Goal: Information Seeking & Learning: Learn about a topic

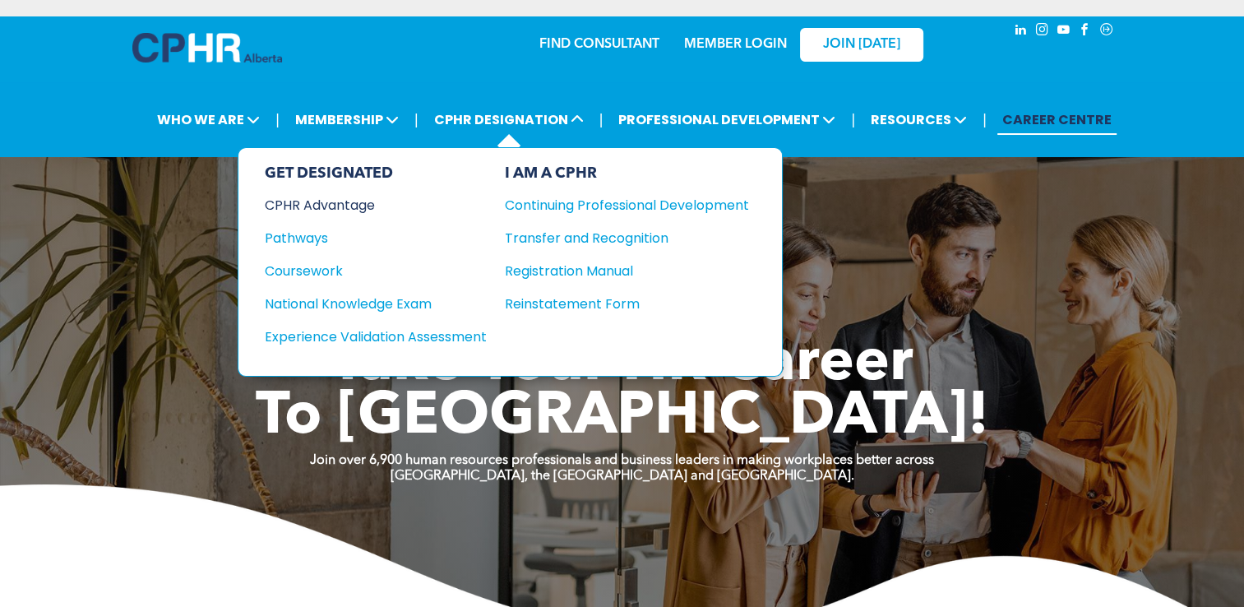
click at [365, 204] on div "CPHR Advantage" at bounding box center [365, 205] width 200 height 21
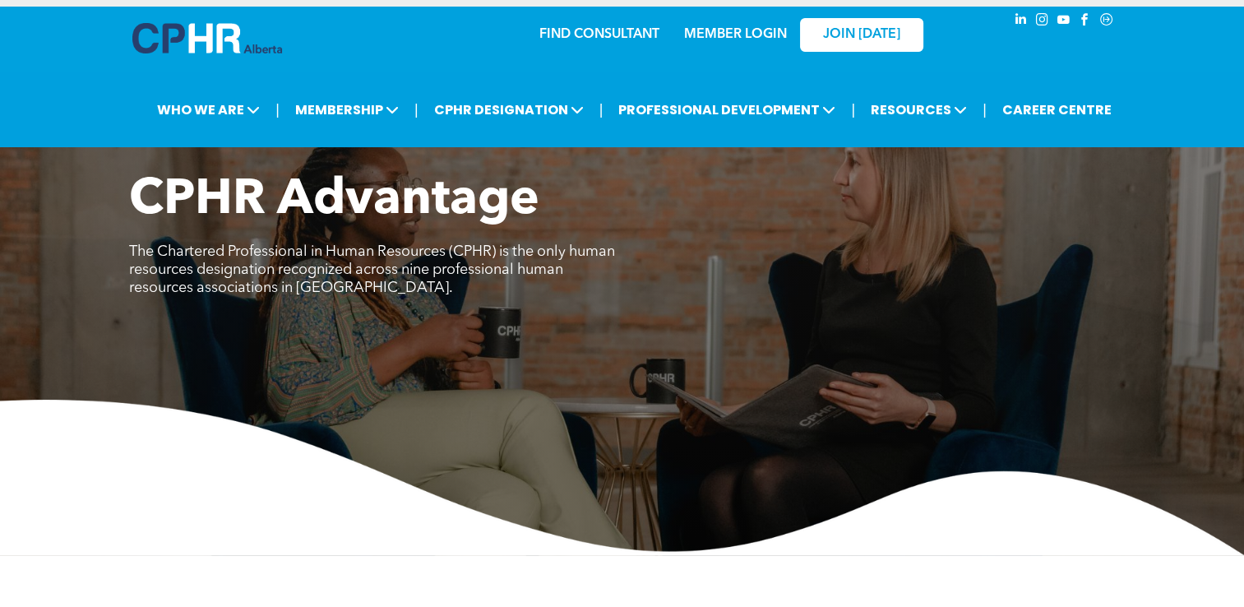
scroll to position [10, 0]
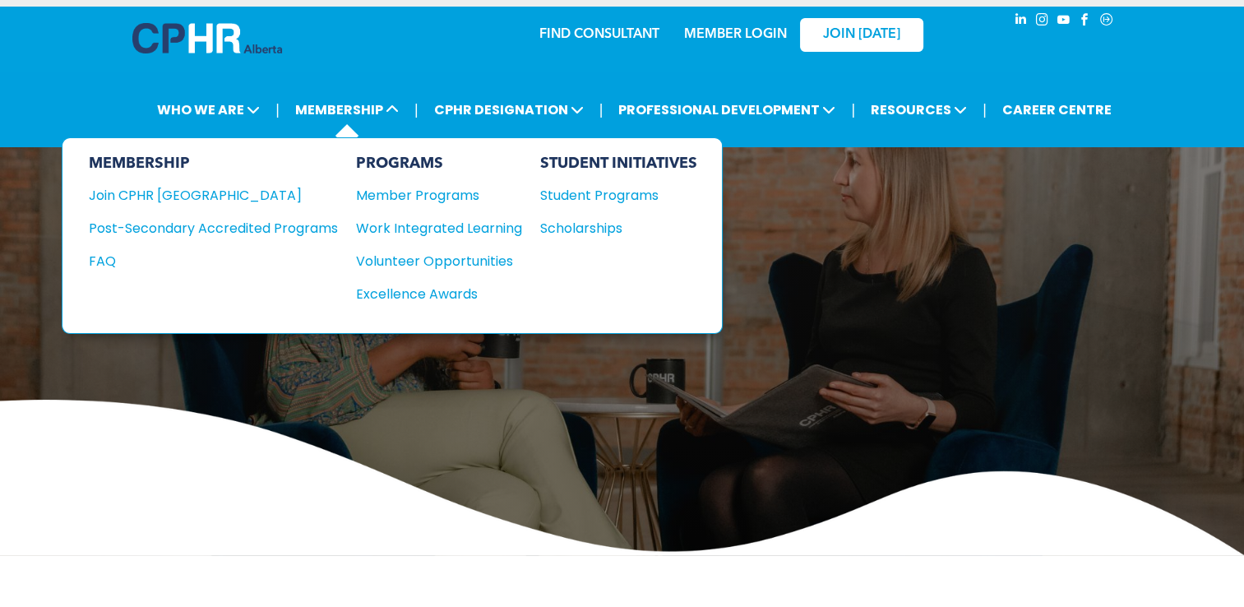
drag, startPoint x: 408, startPoint y: 285, endPoint x: 355, endPoint y: 126, distance: 168.0
click at [355, 126] on li "MEMBERSHIP MEMBERSHIP Join CPHR [GEOGRAPHIC_DATA] Post-Secondary Accredited Pro…" at bounding box center [347, 109] width 122 height 39
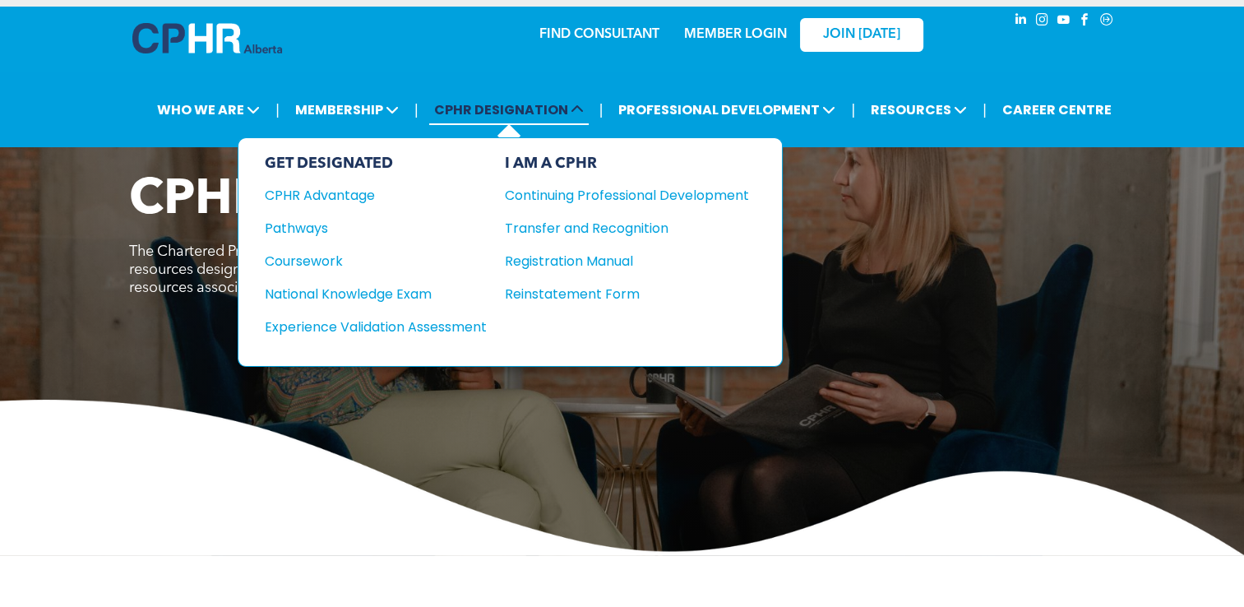
click at [493, 97] on span "CPHR DESIGNATION" at bounding box center [509, 110] width 160 height 30
click at [388, 288] on div "National Knowledge Exam" at bounding box center [365, 294] width 200 height 21
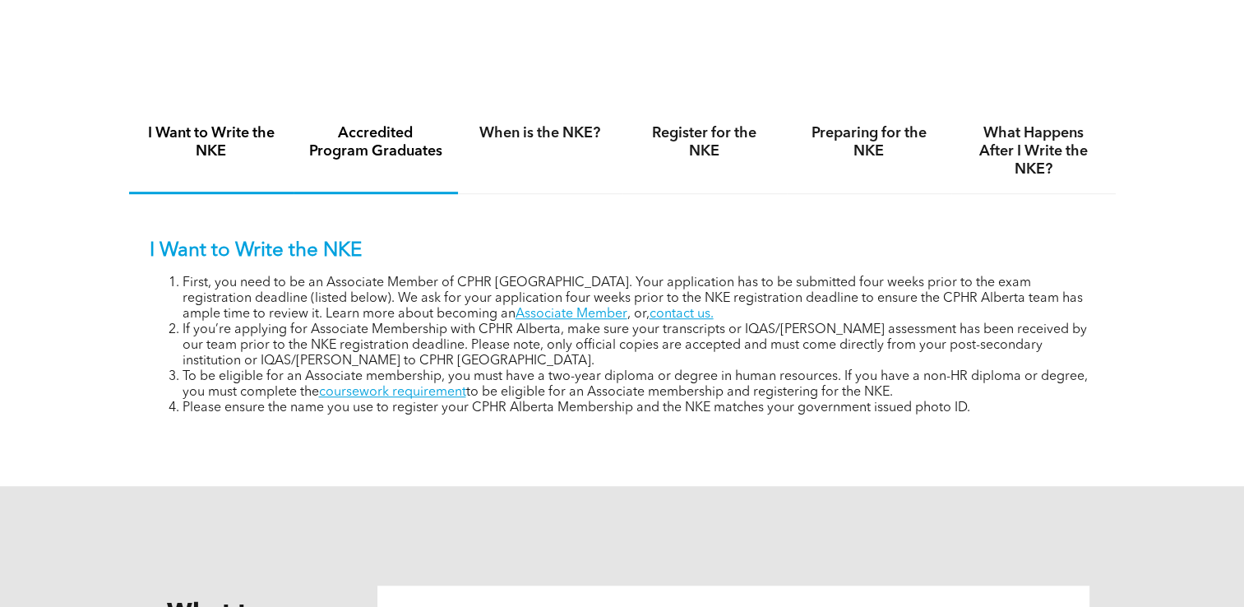
scroll to position [1069, 0]
